Goal: Transaction & Acquisition: Purchase product/service

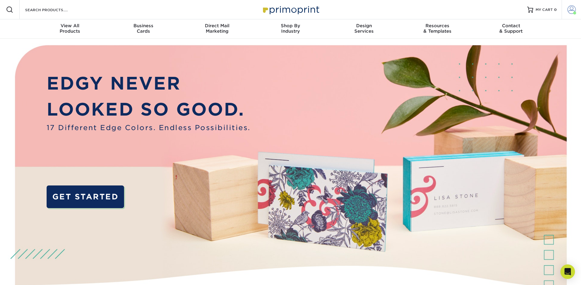
click at [572, 10] on span at bounding box center [572, 9] width 8 height 8
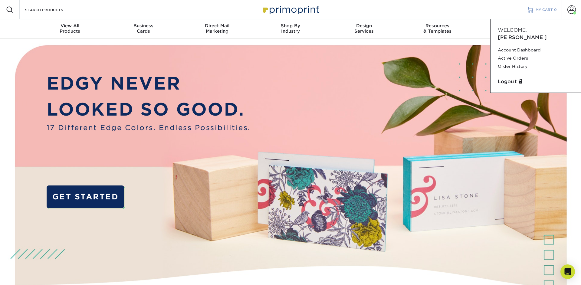
click at [554, 8] on div "MY CART 0" at bounding box center [546, 9] width 21 height 5
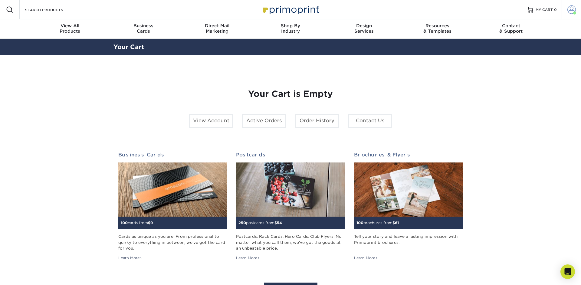
click at [572, 12] on span at bounding box center [572, 9] width 8 height 8
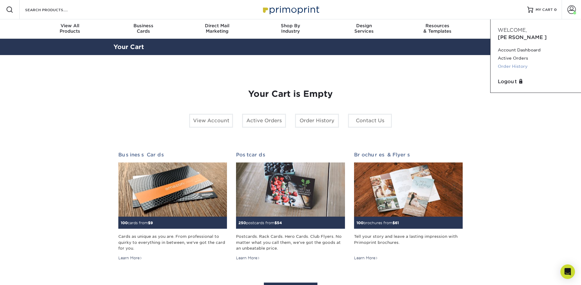
click at [513, 62] on link "Order History" at bounding box center [536, 66] width 76 height 8
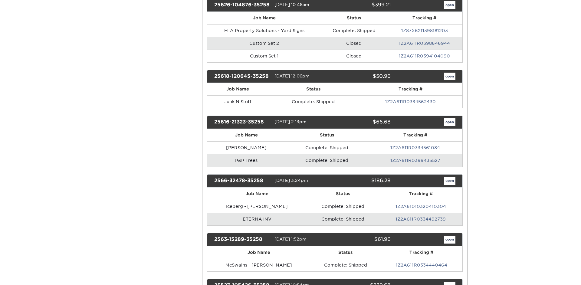
scroll to position [635, 0]
click at [451, 183] on link "open" at bounding box center [450, 181] width 12 height 8
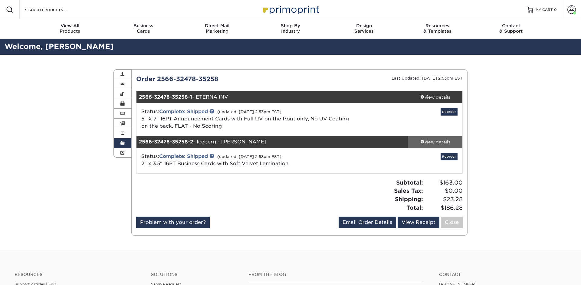
click at [429, 141] on div "view details" at bounding box center [435, 142] width 55 height 6
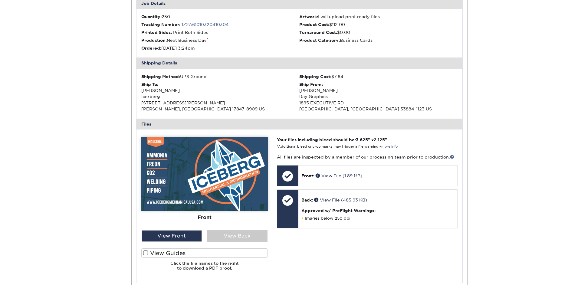
scroll to position [188, 0]
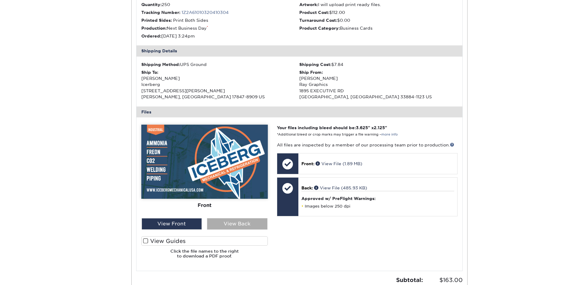
click at [248, 222] on div "View Back" at bounding box center [237, 224] width 61 height 12
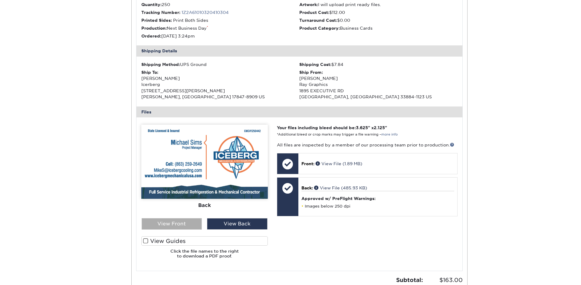
click at [190, 226] on div "View Front" at bounding box center [172, 224] width 61 height 12
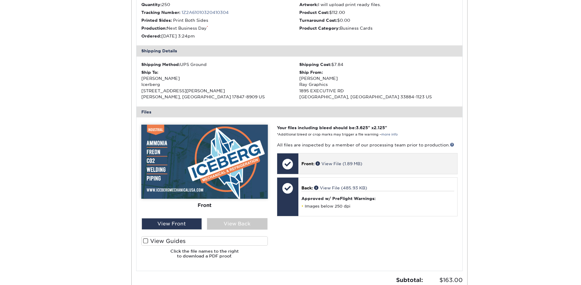
scroll to position [187, 0]
click at [392, 169] on div "Front: View File (1.89 MB)" at bounding box center [378, 164] width 159 height 21
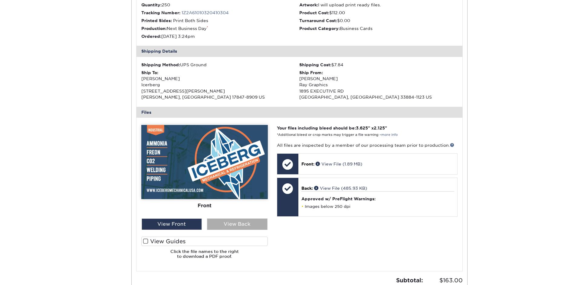
click at [256, 227] on div "View Back" at bounding box center [237, 225] width 61 height 12
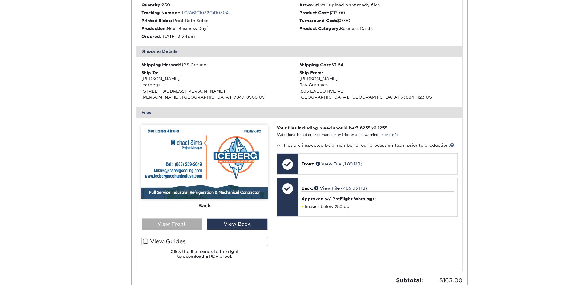
click at [173, 222] on div "View Front" at bounding box center [172, 225] width 61 height 12
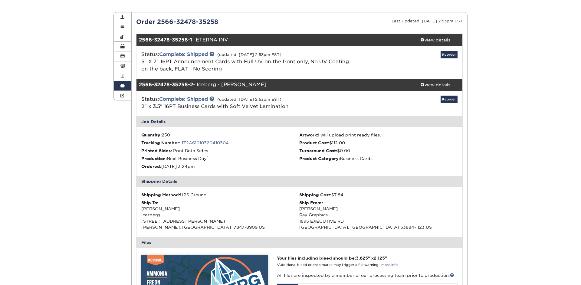
scroll to position [0, 0]
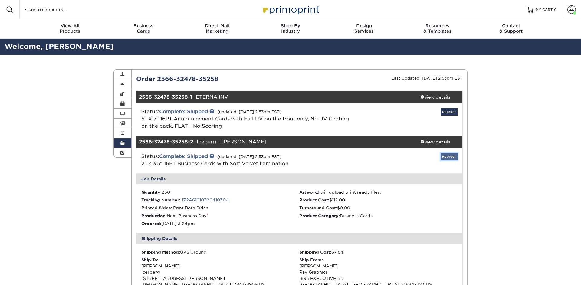
click at [449, 157] on link "Reorder" at bounding box center [449, 157] width 17 height 8
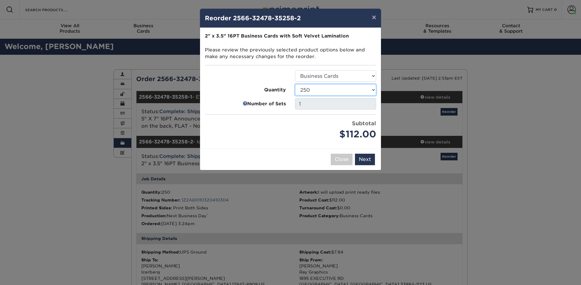
click option "250" at bounding box center [0, 0] width 0 height 0
click at [362, 160] on button "Next" at bounding box center [365, 160] width 20 height 12
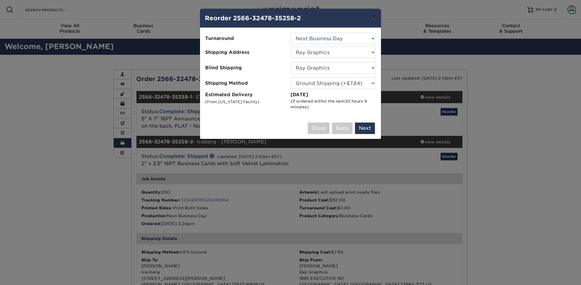
click at [374, 18] on button "×" at bounding box center [374, 17] width 14 height 17
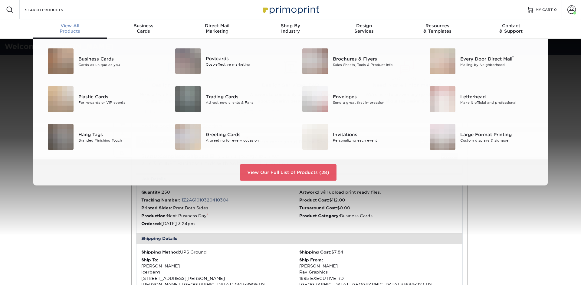
scroll to position [1, 0]
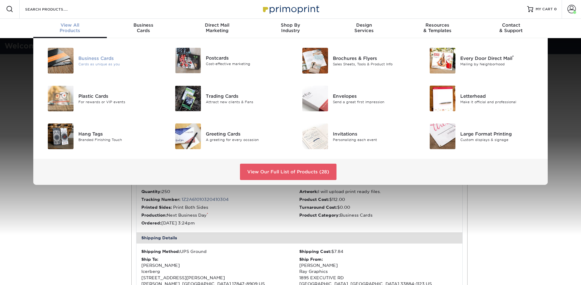
click at [66, 60] on img at bounding box center [61, 61] width 26 height 26
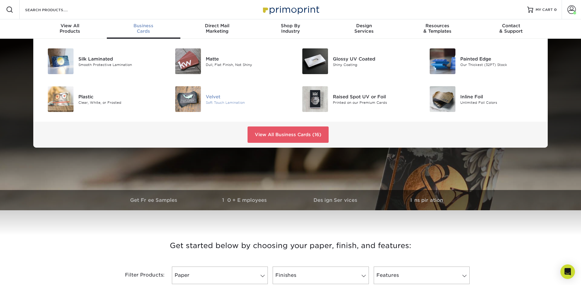
click at [190, 99] on img at bounding box center [188, 99] width 26 height 26
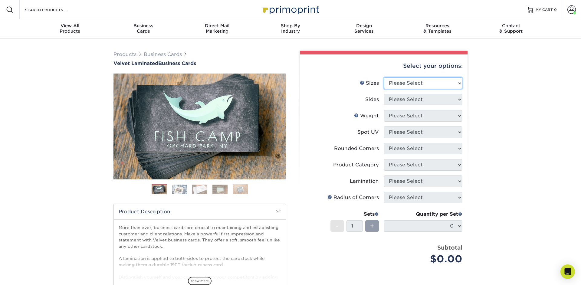
select select "2.00x3.50"
click option "2" x 3.5" - Standard" at bounding box center [0, 0] width 0 height 0
select select "13abbda7-1d64-4f25-8bb2-c179b224825d"
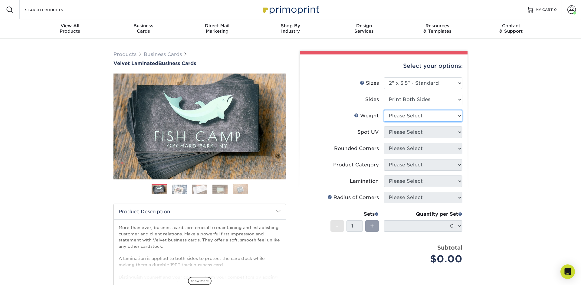
select select "16PT"
select select "3"
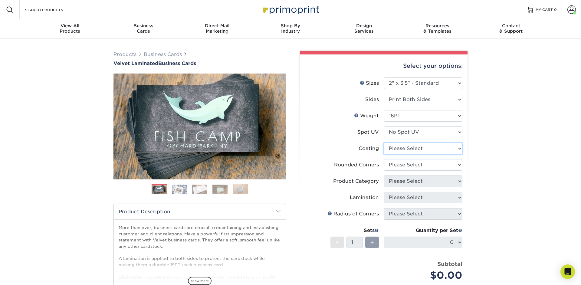
select select "3e7618de-abca-4bda-9f97-8b9129e913d8"
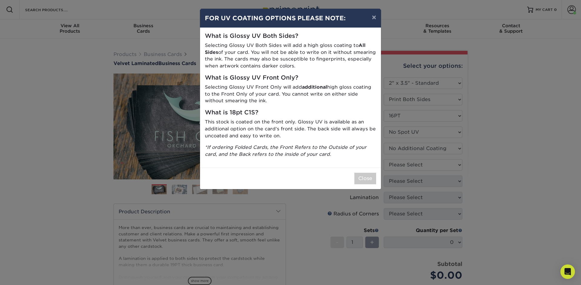
click at [423, 154] on div "× FOR UV COATING OPTIONS PLEASE NOTE: What is Glossy UV Both Sides? Selecting G…" at bounding box center [290, 142] width 581 height 285
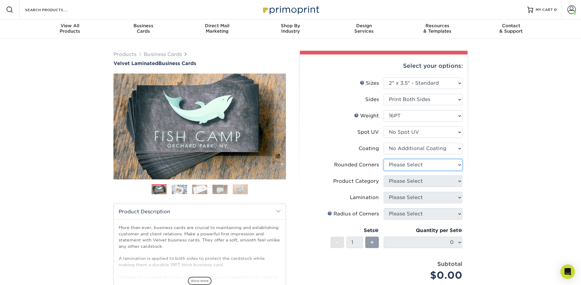
select select "0"
click option "No" at bounding box center [0, 0] width 0 height 0
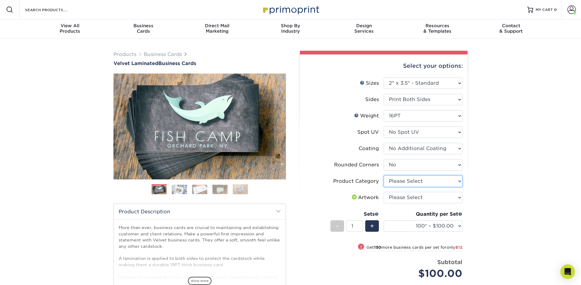
select select "3b5148f1-0588-4f88-a218-97bcfdce65c1"
click option "Business Cards" at bounding box center [0, 0] width 0 height 0
select select "upload"
click option "I will upload files" at bounding box center [0, 0] width 0 height 0
select select "250* – $112.00"
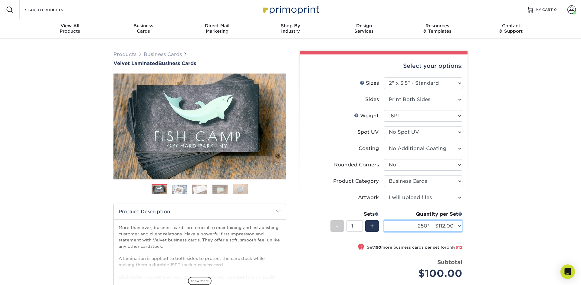
click option "250* – $112.00" at bounding box center [0, 0] width 0 height 0
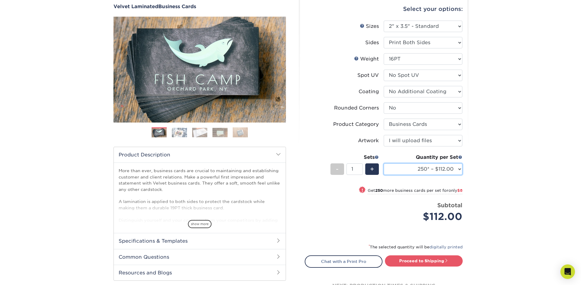
scroll to position [61, 0]
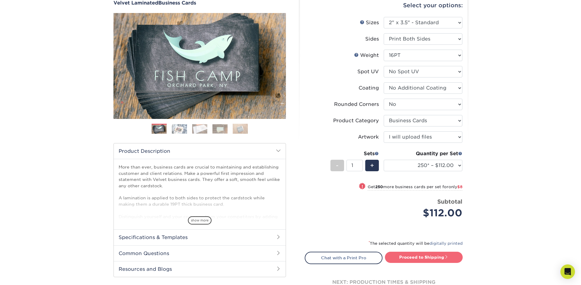
click at [426, 257] on link "Proceed to Shipping" at bounding box center [424, 257] width 78 height 11
type input "Set 1"
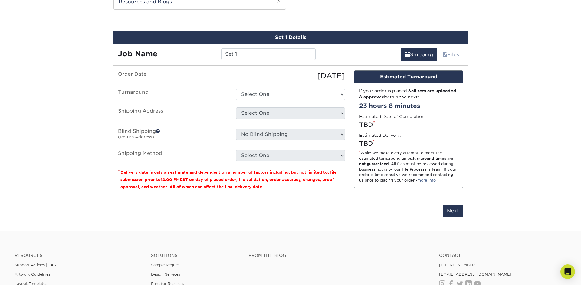
scroll to position [329, 0]
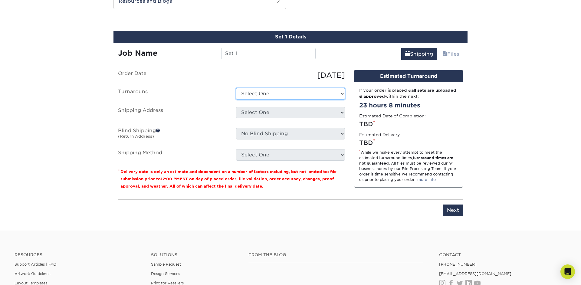
select select "cb254759-61b2-41e5-bb52-a60bae6392c4"
click option "2-4 Business Days" at bounding box center [0, 0] width 0 height 0
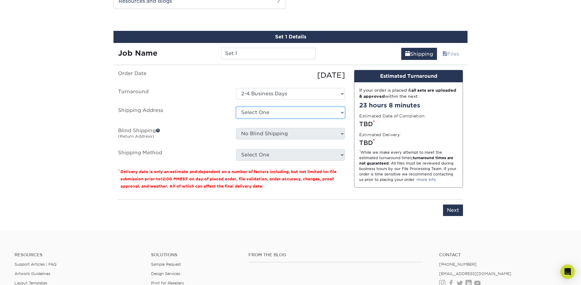
select select "newaddress"
click option "+ Add New Address" at bounding box center [0, 0] width 0 height 0
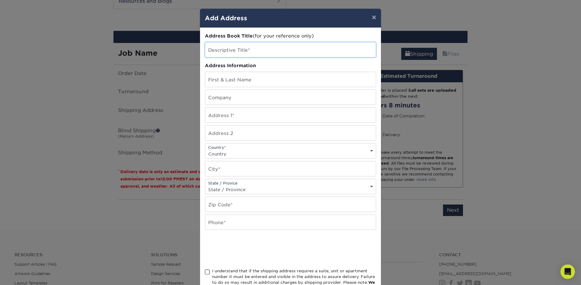
click at [259, 52] on input "text" at bounding box center [290, 49] width 171 height 15
type input "Iceberg Pembroke Pines"
type input "Jose Bolanos"
type input "Iceberg"
type input "200 SW 85th Avenue"
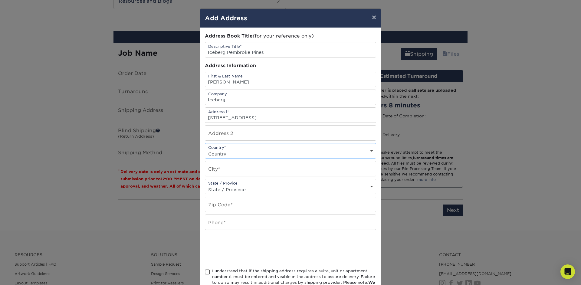
select select "US"
type input "pembroke"
type input "Pembroke Pines"
type input "33025"
type input "8632066493"
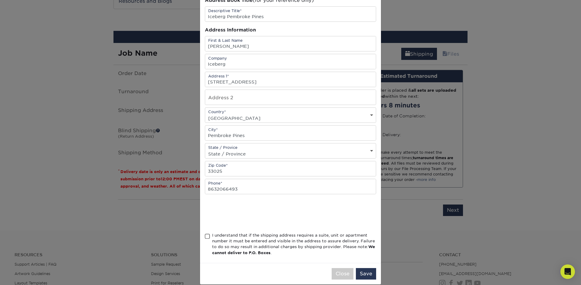
scroll to position [49, 0]
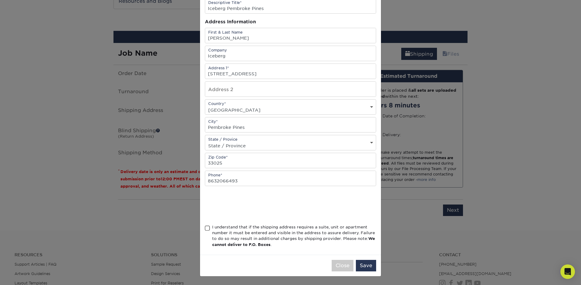
click at [238, 227] on div "I understand that if the shipping address requires a suite, unit or apartment n…" at bounding box center [294, 236] width 164 height 24
click at [0, 0] on input "I understand that if the shipping address requires a suite, unit or apartment n…" at bounding box center [0, 0] width 0 height 0
click at [369, 267] on button "Save" at bounding box center [366, 266] width 20 height 12
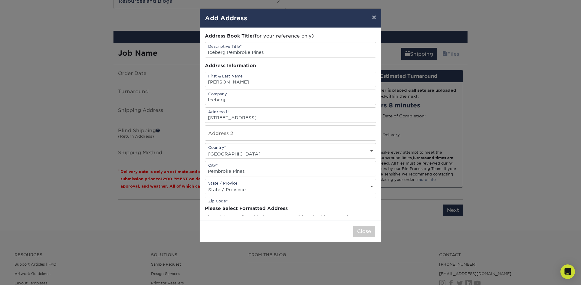
scroll to position [0, 0]
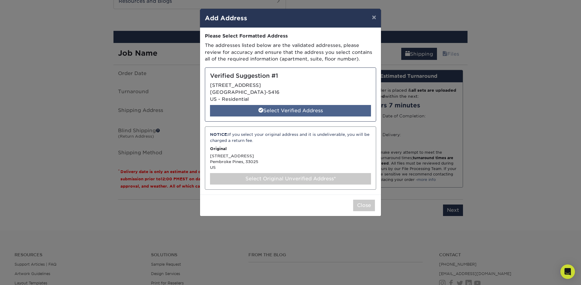
click at [282, 112] on div "Select Verified Address" at bounding box center [290, 111] width 161 height 12
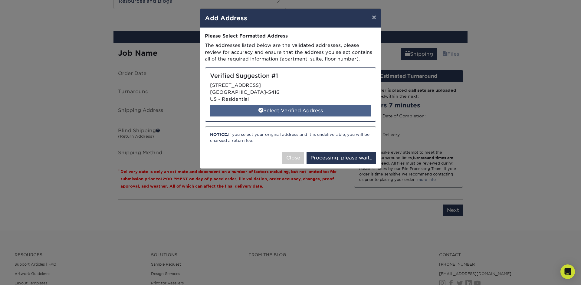
select select "285558"
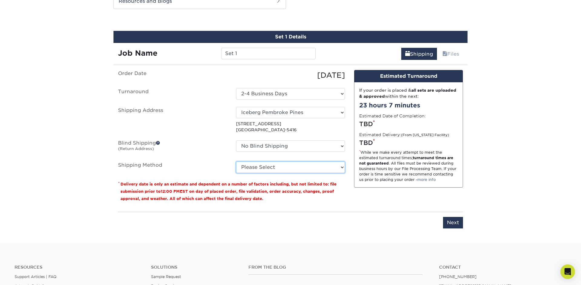
select select "03"
click option "Ground Shipping (+$7.84)" at bounding box center [0, 0] width 0 height 0
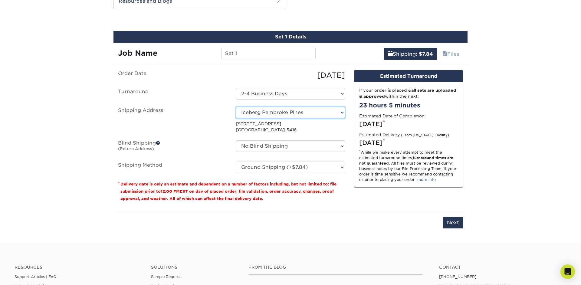
select select "newaddress"
click option "+ Add New Address" at bounding box center [0, 0] width 0 height 0
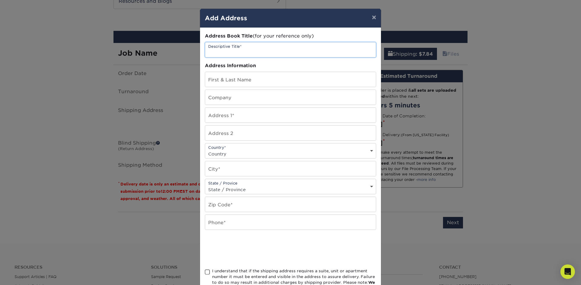
click at [236, 51] on input "text" at bounding box center [290, 49] width 171 height 15
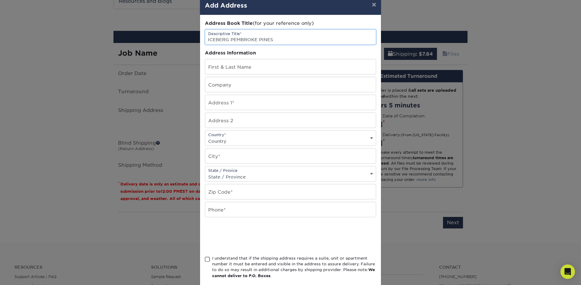
scroll to position [12, 0]
type input "ICEBERG PEMBROKE PINES"
click at [239, 73] on input "text" at bounding box center [290, 67] width 171 height 15
type input "[PERSON_NAME]"
type input "ICEBERG"
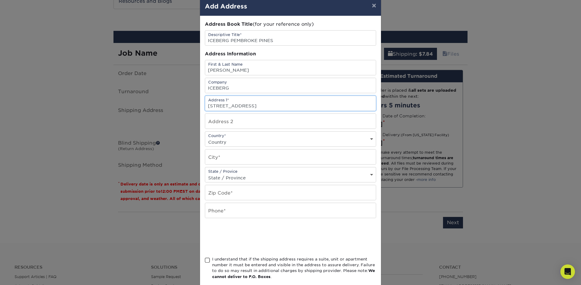
type input "200 SW 85TH AVENUE"
type input "APT. 307"
select select "US"
type input "PEMBROKE PINES"
select select "FL"
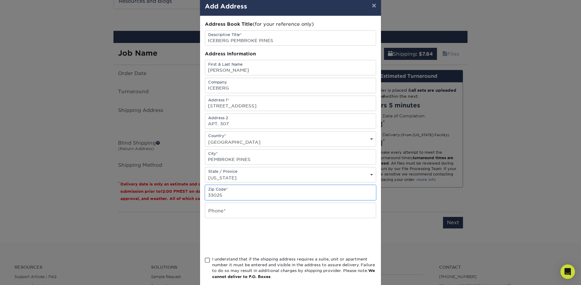
type input "33025"
type input "8632066493"
click at [220, 267] on div "I understand that if the shipping address requires a suite, unit or apartment n…" at bounding box center [294, 268] width 164 height 24
click at [0, 0] on input "I understand that if the shipping address requires a suite, unit or apartment n…" at bounding box center [0, 0] width 0 height 0
click at [220, 267] on div "I understand that if the shipping address requires a suite, unit or apartment n…" at bounding box center [294, 268] width 164 height 24
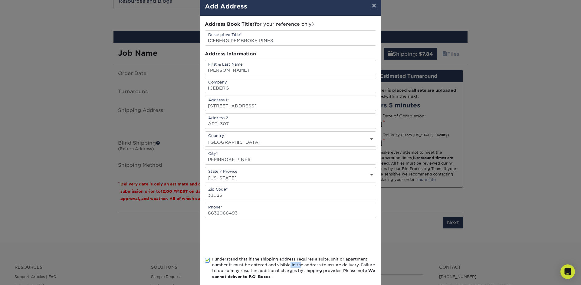
click at [0, 0] on input "I understand that if the shipping address requires a suite, unit or apartment n…" at bounding box center [0, 0] width 0 height 0
click at [221, 266] on div "I understand that if the shipping address requires a suite, unit or apartment n…" at bounding box center [294, 268] width 164 height 24
click at [0, 0] on input "I understand that if the shipping address requires a suite, unit or apartment n…" at bounding box center [0, 0] width 0 height 0
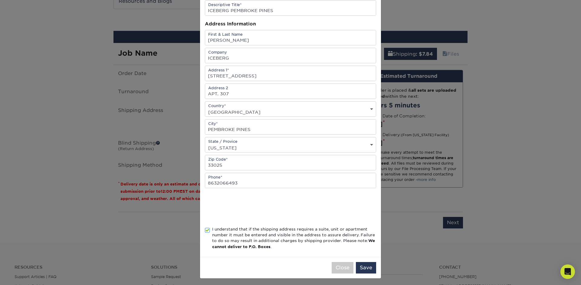
scroll to position [49, 0]
click at [369, 268] on button "Save" at bounding box center [366, 266] width 20 height 12
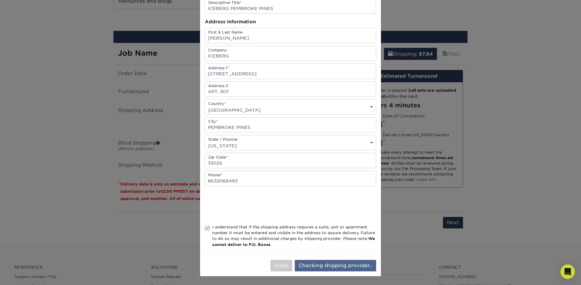
scroll to position [0, 0]
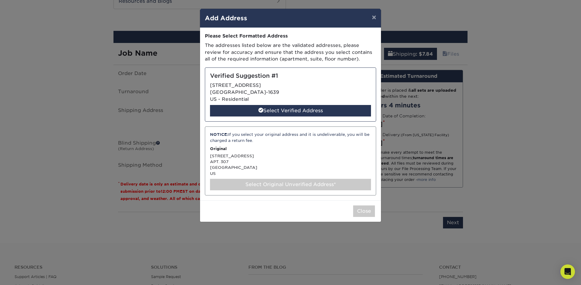
click at [284, 161] on div "NOTICE: If you select your original address and it is undeliverable, you will b…" at bounding box center [290, 161] width 171 height 69
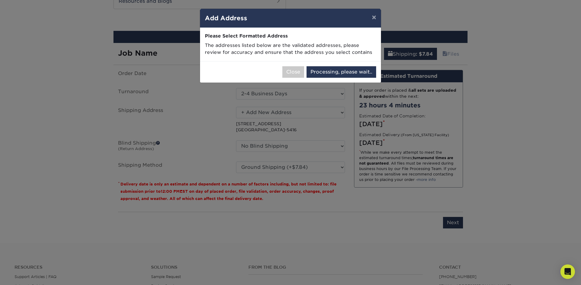
select select "285559"
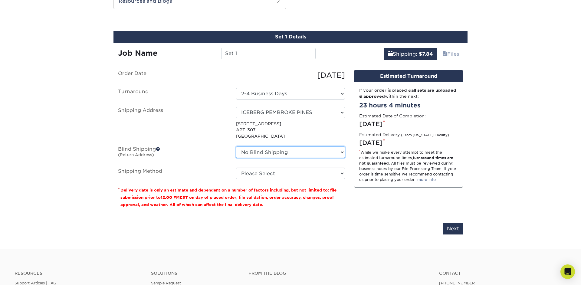
select select "272155"
click option "Ray Graphics" at bounding box center [0, 0] width 0 height 0
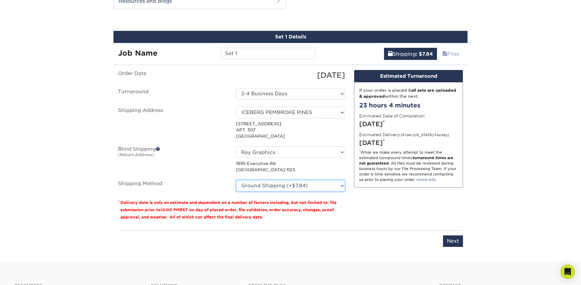
click option "Ground Shipping (+$7.84)" at bounding box center [0, 0] width 0 height 0
click option "3 Day Shipping Service (+$20.22)" at bounding box center [0, 0] width 0 height 0
select select "02"
click option "2 Day Air Shipping (+$21.22)" at bounding box center [0, 0] width 0 height 0
click at [452, 238] on input "Next" at bounding box center [453, 242] width 20 height 12
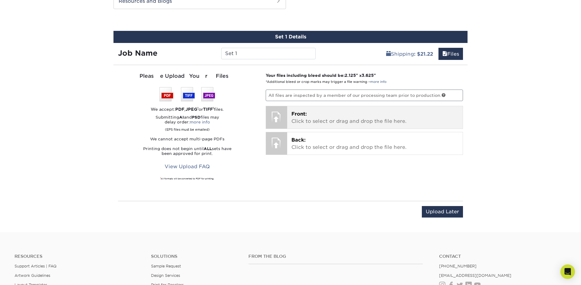
click at [307, 122] on p "Front: Click to select or drag and drop the file here." at bounding box center [375, 118] width 167 height 15
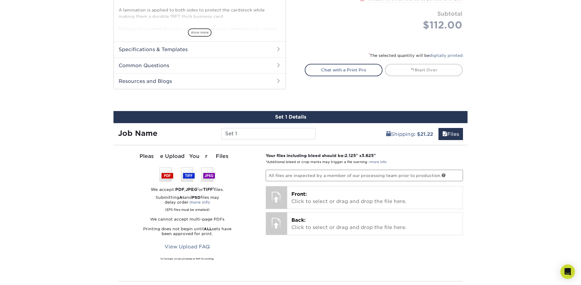
scroll to position [288, 0]
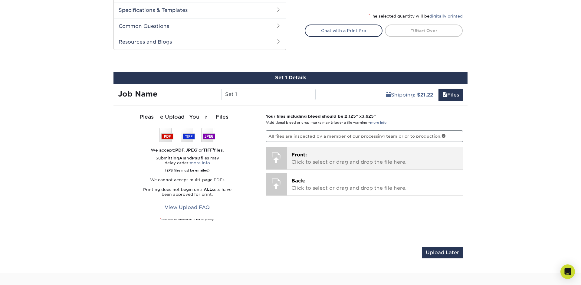
click at [329, 160] on p "Front: Click to select or drag and drop the file here." at bounding box center [375, 158] width 167 height 15
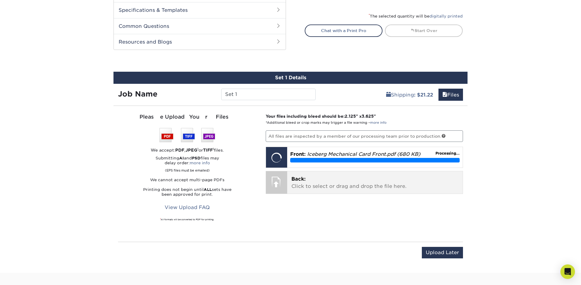
click at [339, 181] on p "Back: Click to select or drag and drop the file here." at bounding box center [375, 183] width 167 height 15
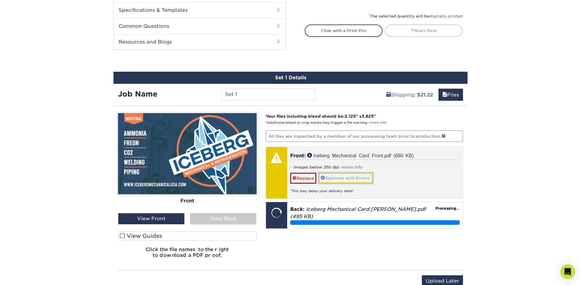
click at [336, 180] on link "Approve with Errors *" at bounding box center [346, 178] width 54 height 10
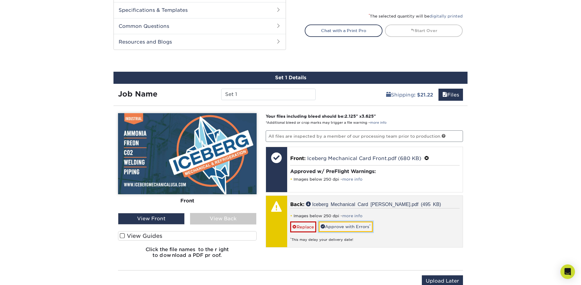
click at [352, 229] on link "Approve with Errors *" at bounding box center [346, 227] width 54 height 10
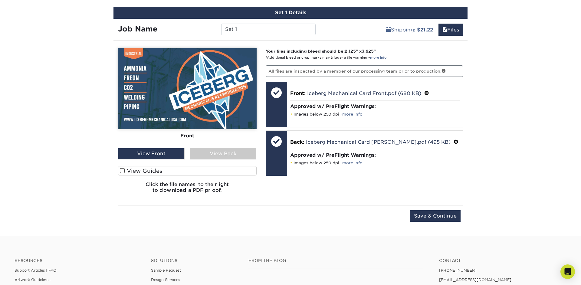
scroll to position [353, 0]
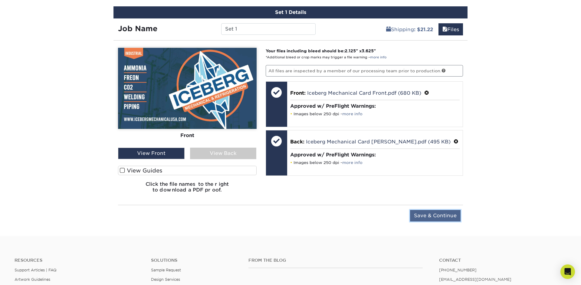
click at [429, 216] on input "Save & Continue" at bounding box center [435, 216] width 51 height 12
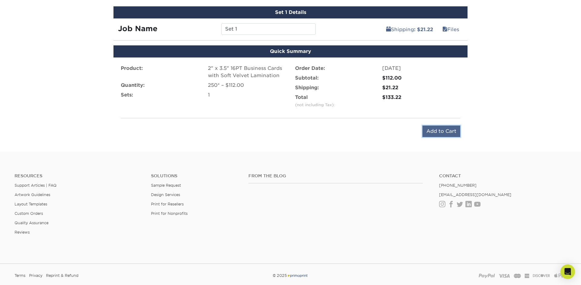
click at [435, 131] on input "Add to Cart" at bounding box center [442, 132] width 38 height 12
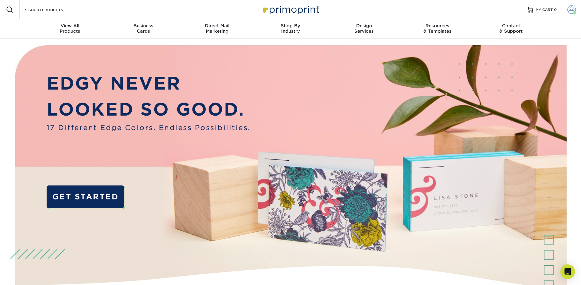
click at [571, 11] on span at bounding box center [572, 9] width 8 height 8
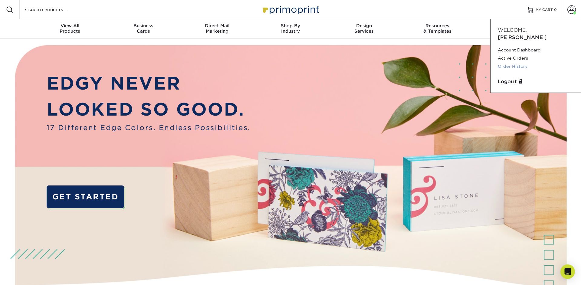
click at [521, 62] on link "Order History" at bounding box center [536, 66] width 76 height 8
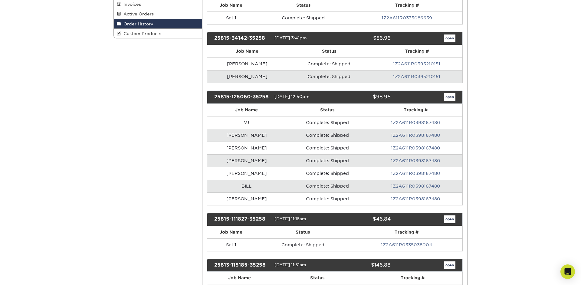
scroll to position [283, 0]
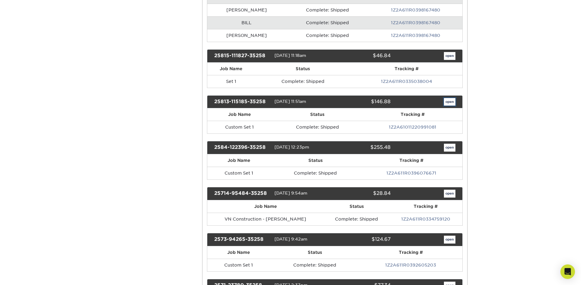
click at [451, 100] on link "open" at bounding box center [450, 102] width 12 height 8
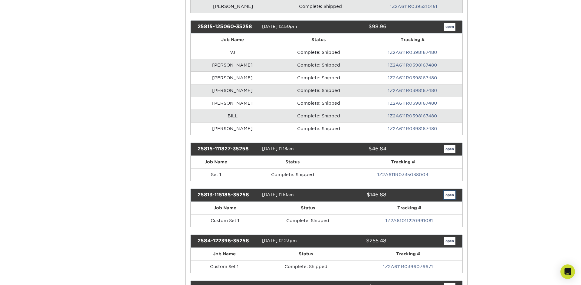
scroll to position [0, 0]
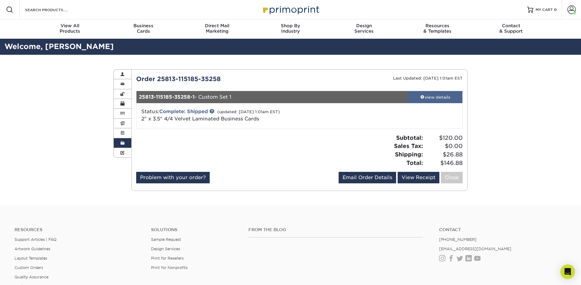
click at [430, 97] on div "view details" at bounding box center [435, 97] width 55 height 6
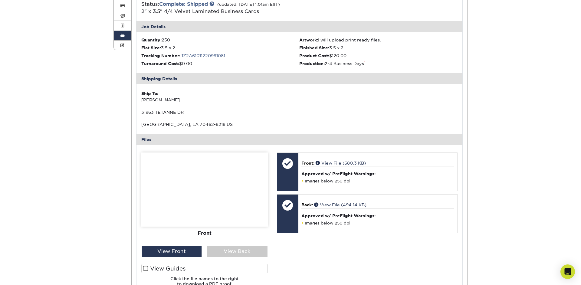
scroll to position [108, 0]
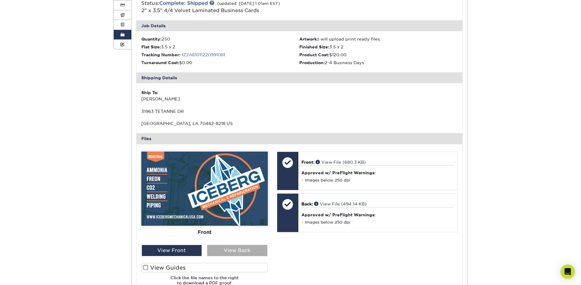
click at [251, 251] on div "View Back" at bounding box center [237, 251] width 61 height 12
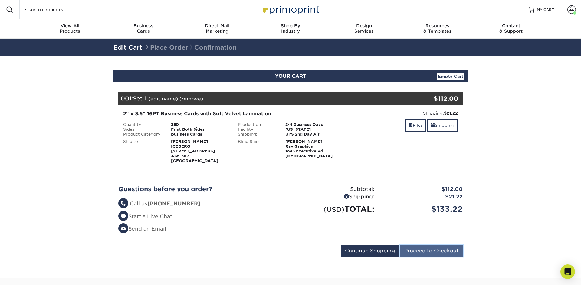
click at [441, 251] on input "Proceed to Checkout" at bounding box center [432, 251] width 62 height 12
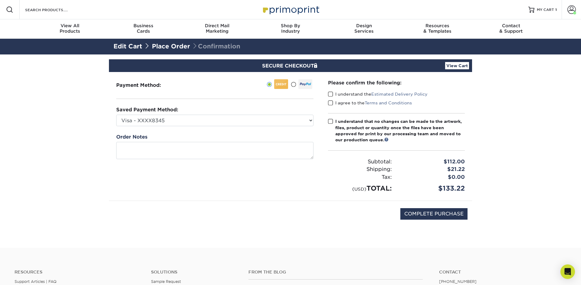
click at [362, 132] on div "I understand that no changes can be made to the artwork, files, product or quan…" at bounding box center [401, 130] width 130 height 25
click at [0, 0] on input "I understand that no changes can be made to the artwork, files, product or quan…" at bounding box center [0, 0] width 0 height 0
click at [346, 104] on label "I agree to the Terms and Conditions" at bounding box center [370, 103] width 84 height 6
click at [0, 0] on input "I agree to the Terms and Conditions" at bounding box center [0, 0] width 0 height 0
click at [344, 96] on label "I understand the Estimated Delivery Policy" at bounding box center [378, 94] width 100 height 6
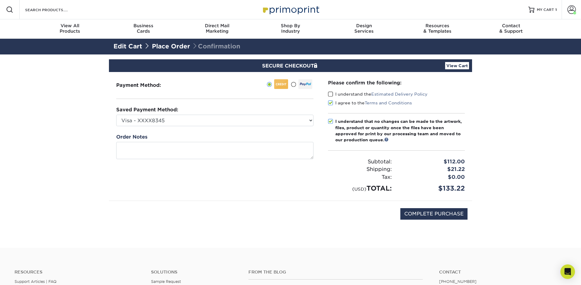
click at [0, 0] on input "I understand the Estimated Delivery Policy" at bounding box center [0, 0] width 0 height 0
click at [432, 213] on input "COMPLETE PURCHASE" at bounding box center [434, 214] width 67 height 12
type input "PROCESSING, PLEASE WAIT..."
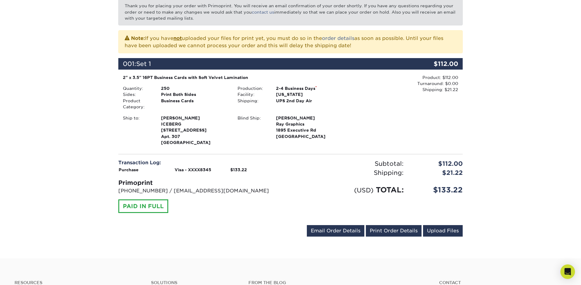
scroll to position [114, 0]
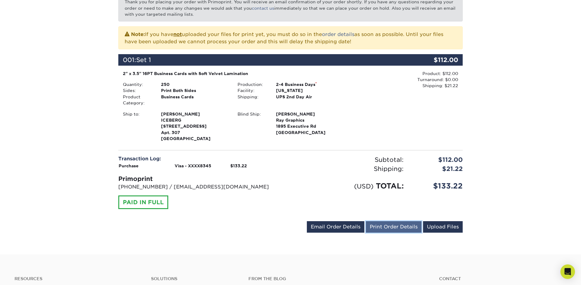
click at [392, 227] on link "Print Order Details" at bounding box center [394, 227] width 56 height 12
click at [356, 125] on div "Product: $112.00 Turnaround: $0.00 Shipping: $21.22 Discount: - $0.00" at bounding box center [405, 107] width 115 height 73
